Goal: Information Seeking & Learning: Learn about a topic

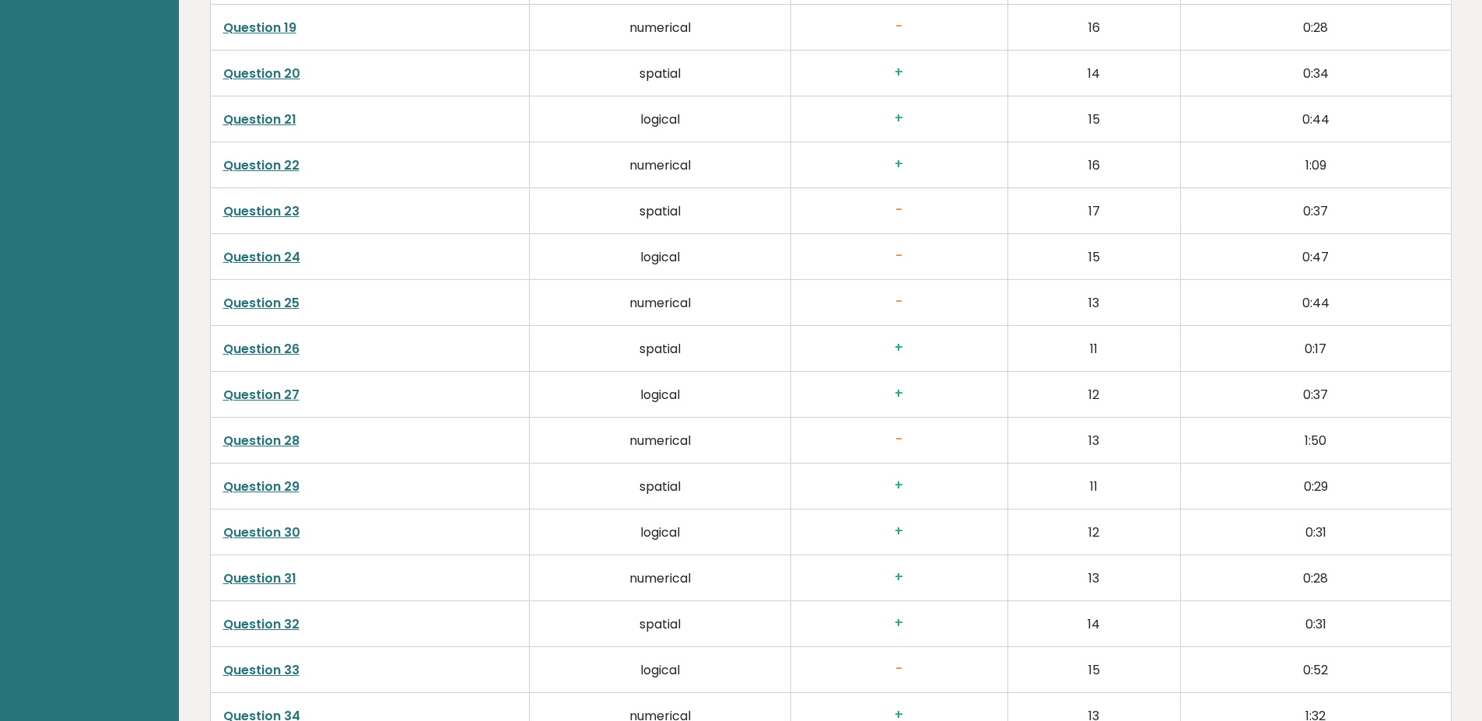
scroll to position [3773, 0]
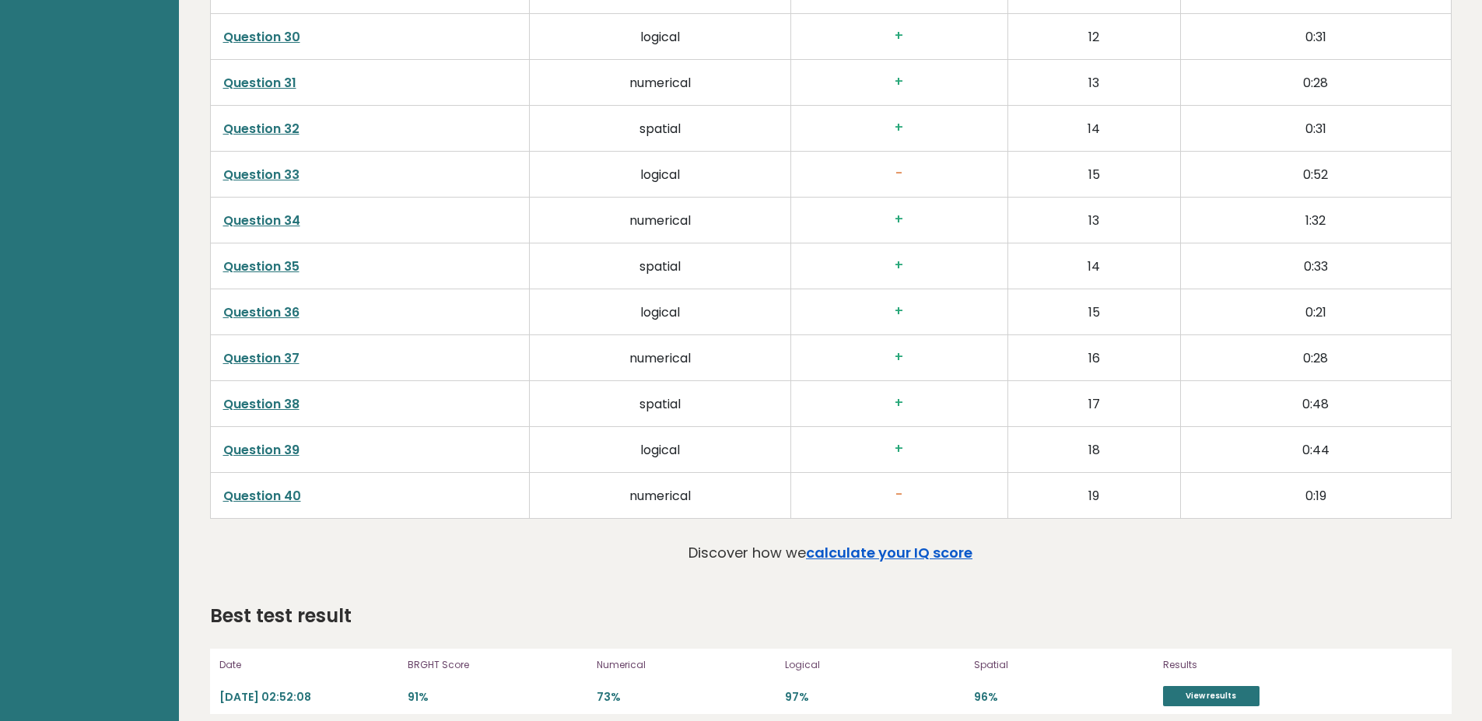
click at [900, 543] on link "calculate your IQ score" at bounding box center [889, 552] width 167 height 19
